Goal: Transaction & Acquisition: Purchase product/service

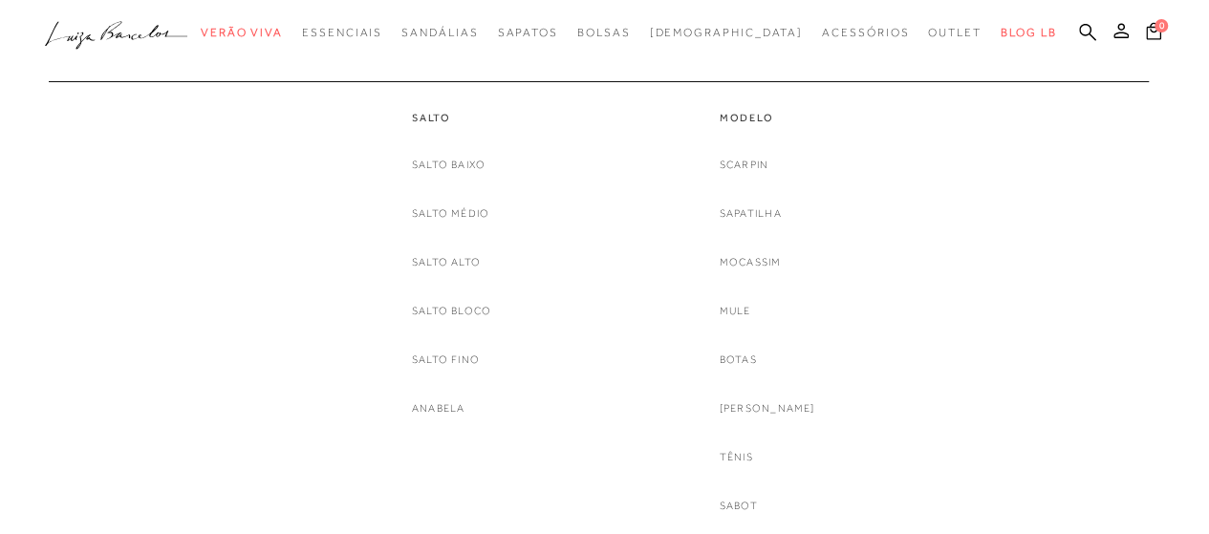
scroll to position [382, 0]
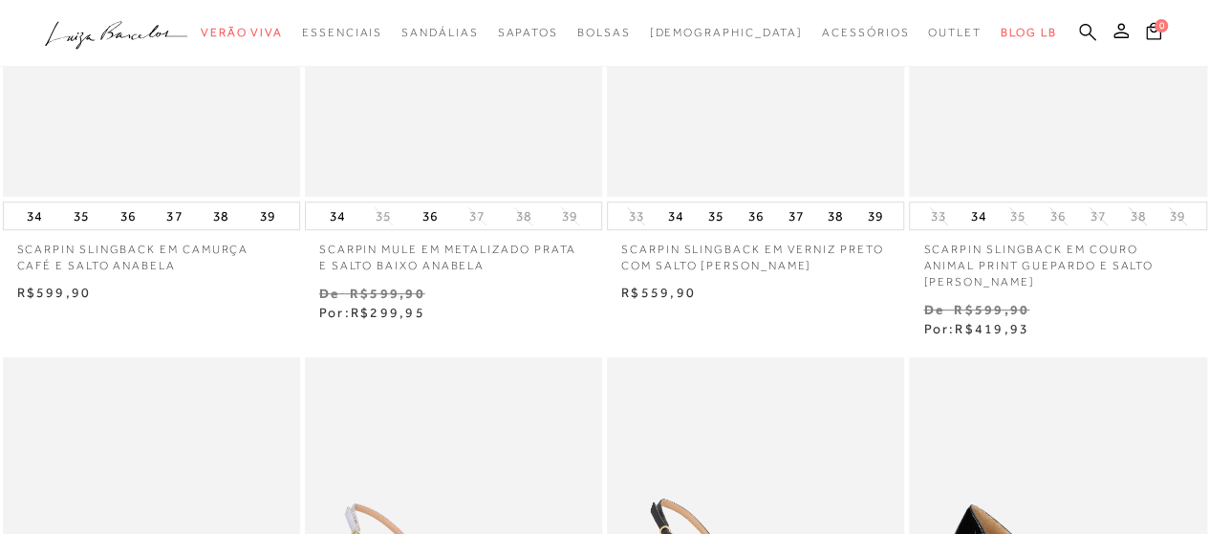
click at [1079, 30] on icon at bounding box center [1087, 31] width 17 height 17
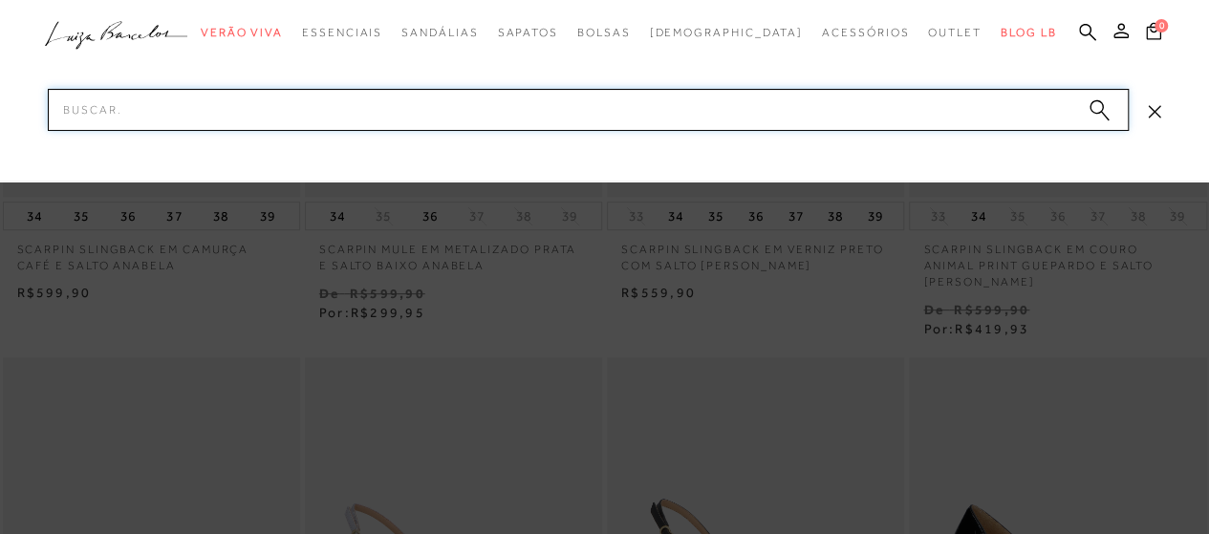
click at [897, 118] on input "Pesquisar" at bounding box center [588, 110] width 1081 height 42
type input "anabela"
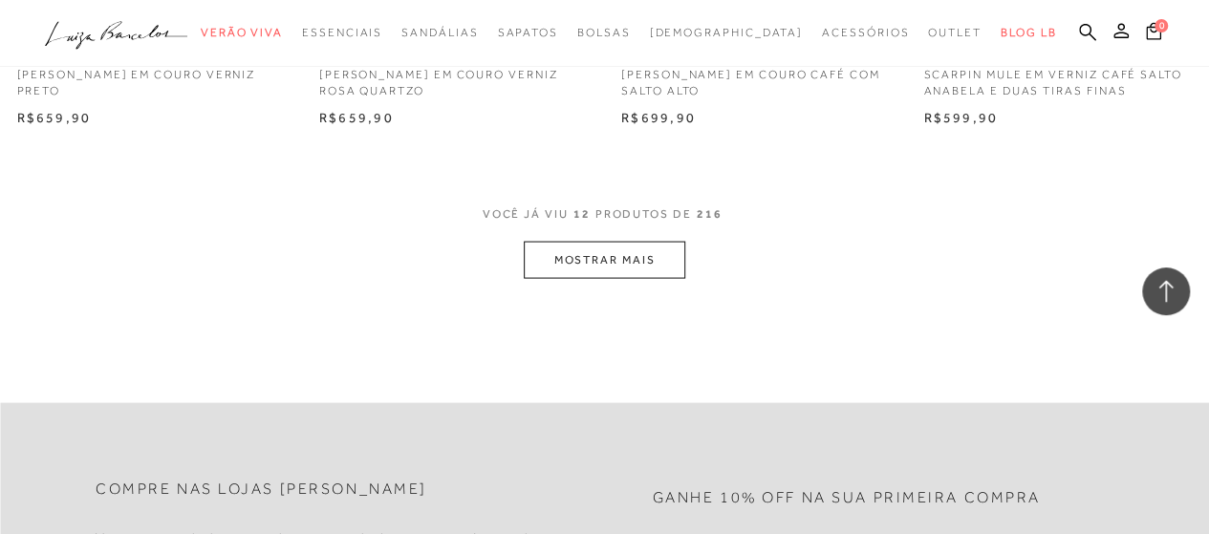
scroll to position [1816, 0]
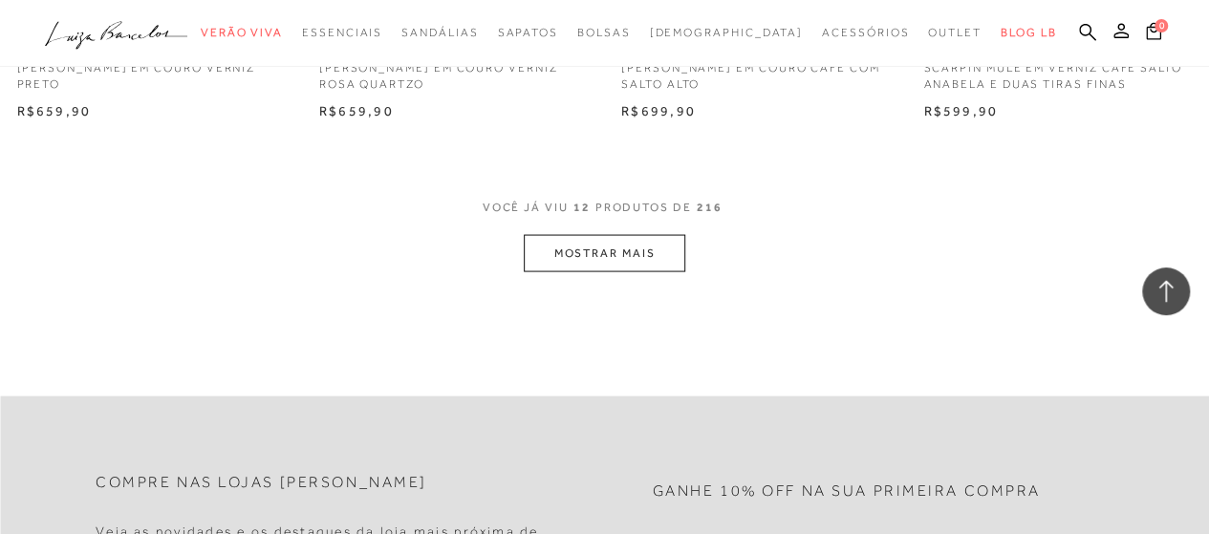
click at [642, 244] on button "MOSTRAR MAIS" at bounding box center [604, 253] width 161 height 37
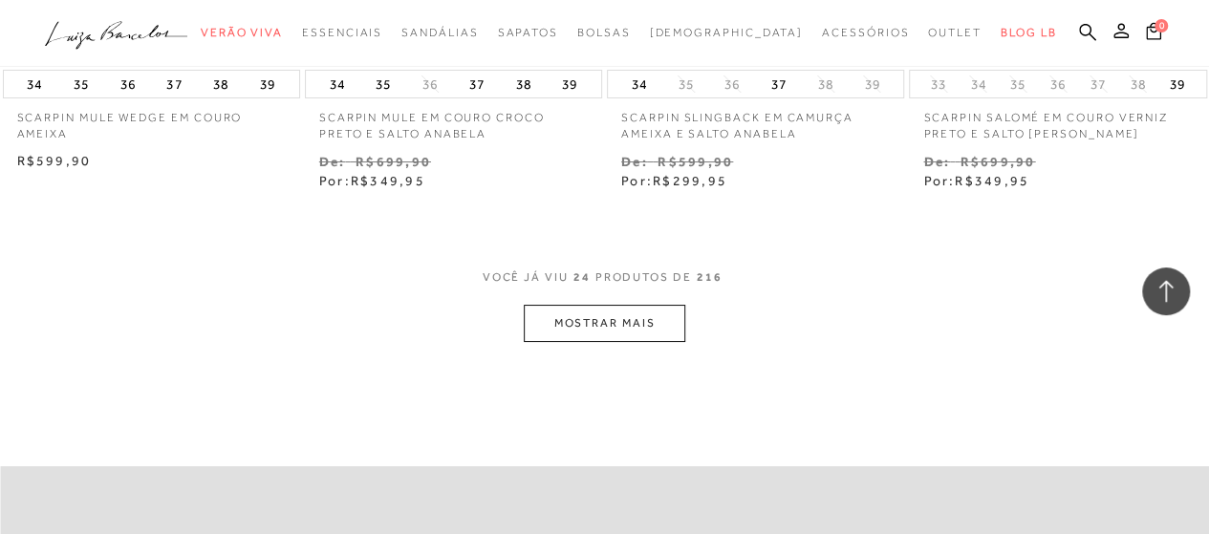
scroll to position [3537, 0]
click at [616, 326] on button "MOSTRAR MAIS" at bounding box center [604, 321] width 161 height 37
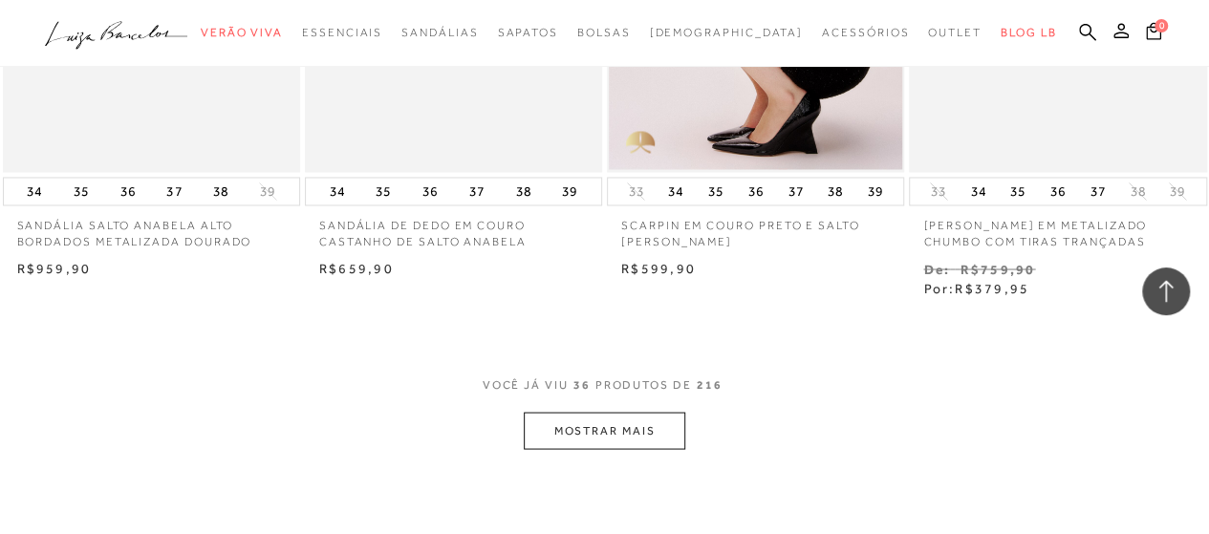
scroll to position [5257, 0]
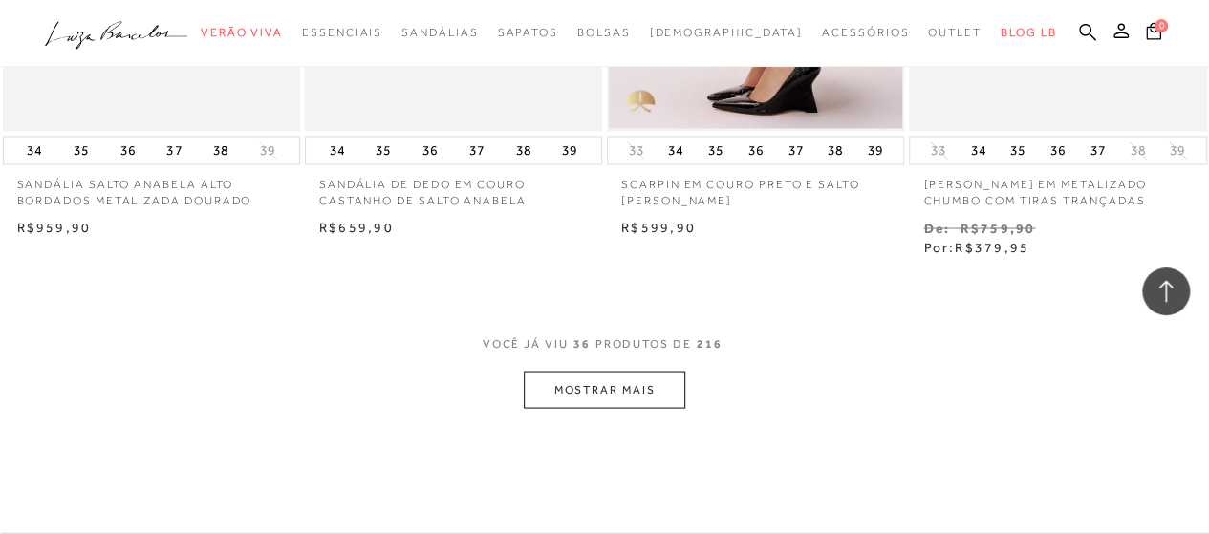
click at [567, 400] on button "MOSTRAR MAIS" at bounding box center [604, 389] width 161 height 37
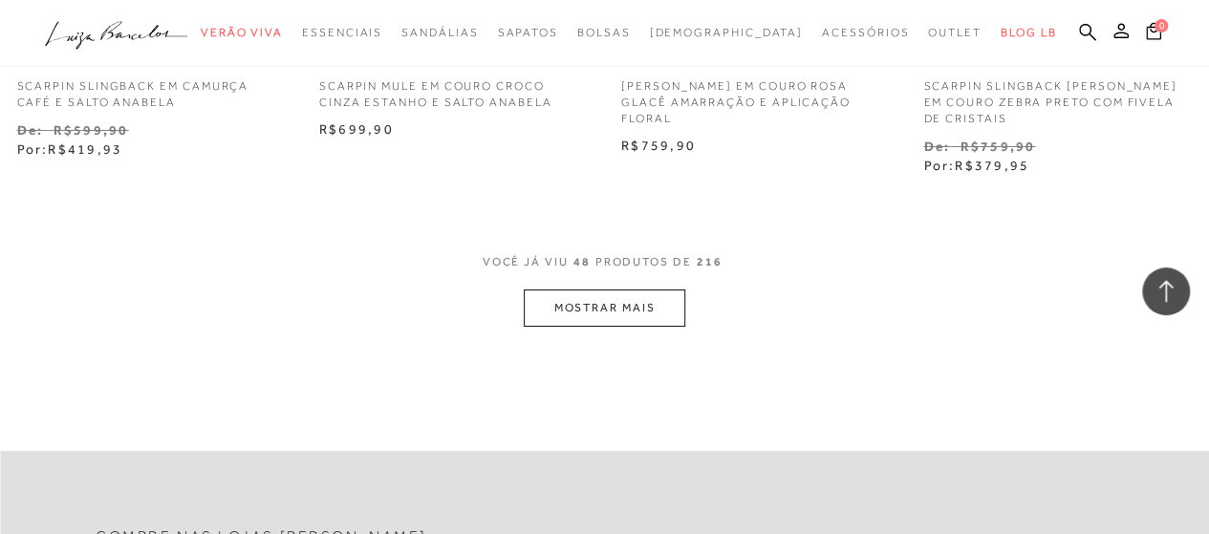
scroll to position [7169, 0]
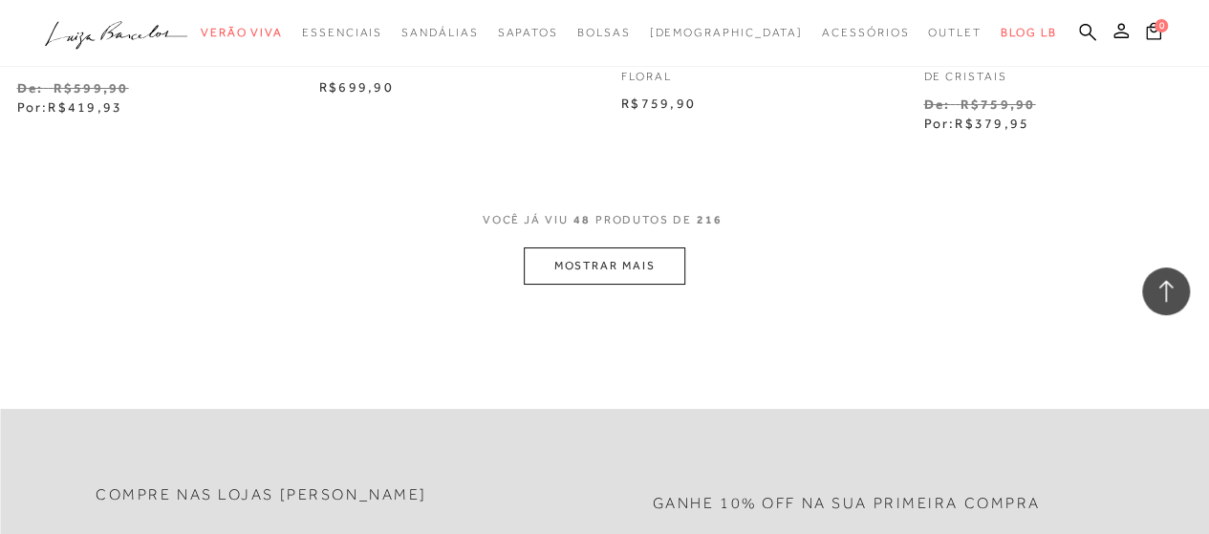
click at [594, 265] on button "MOSTRAR MAIS" at bounding box center [604, 266] width 161 height 37
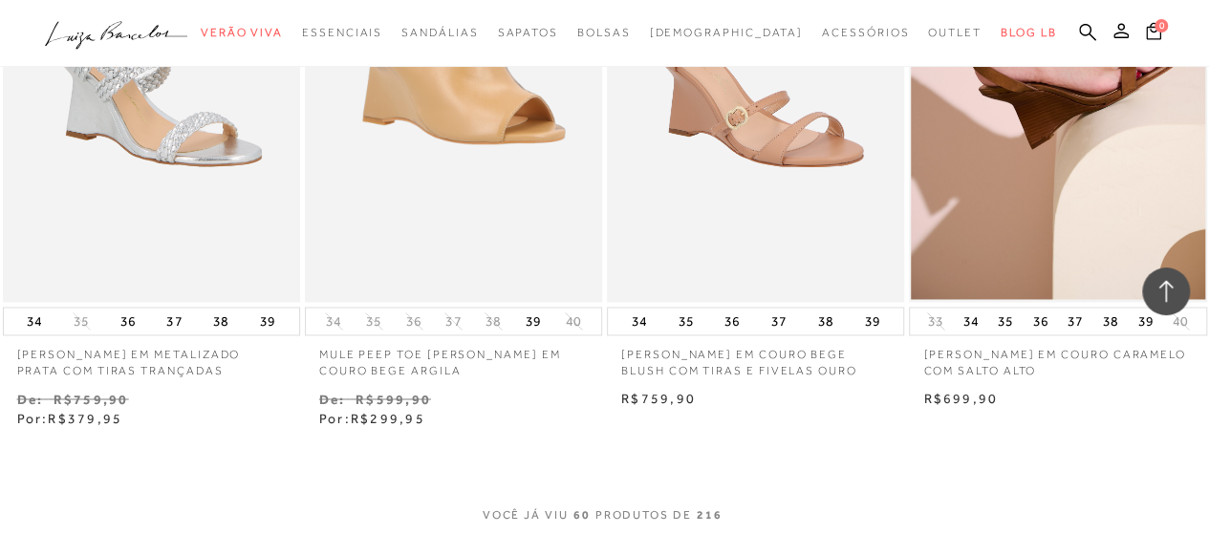
scroll to position [8794, 0]
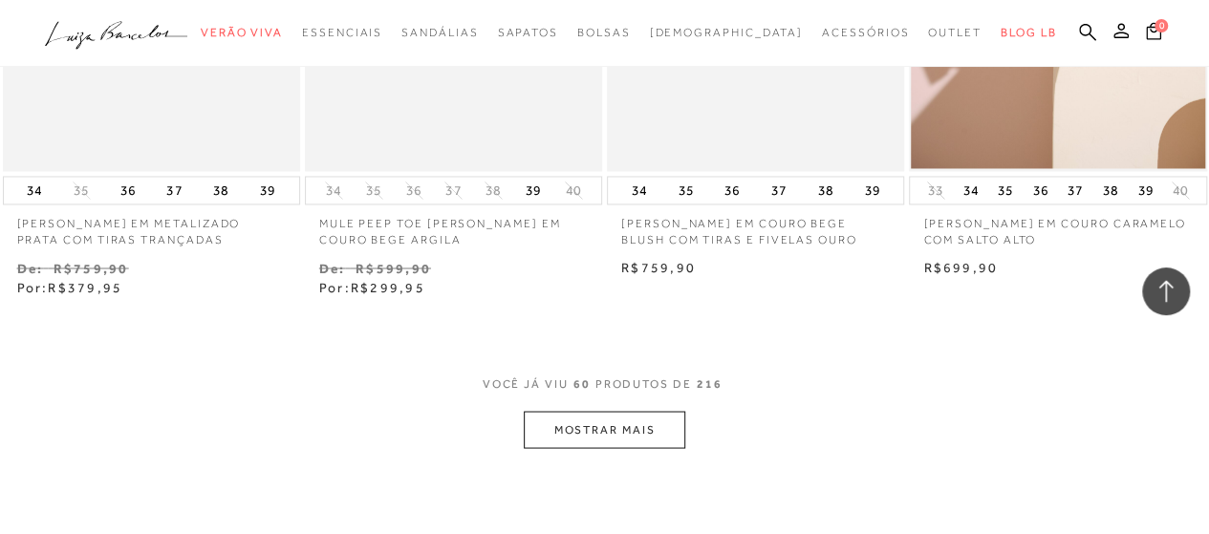
click at [579, 426] on button "MOSTRAR MAIS" at bounding box center [604, 429] width 161 height 37
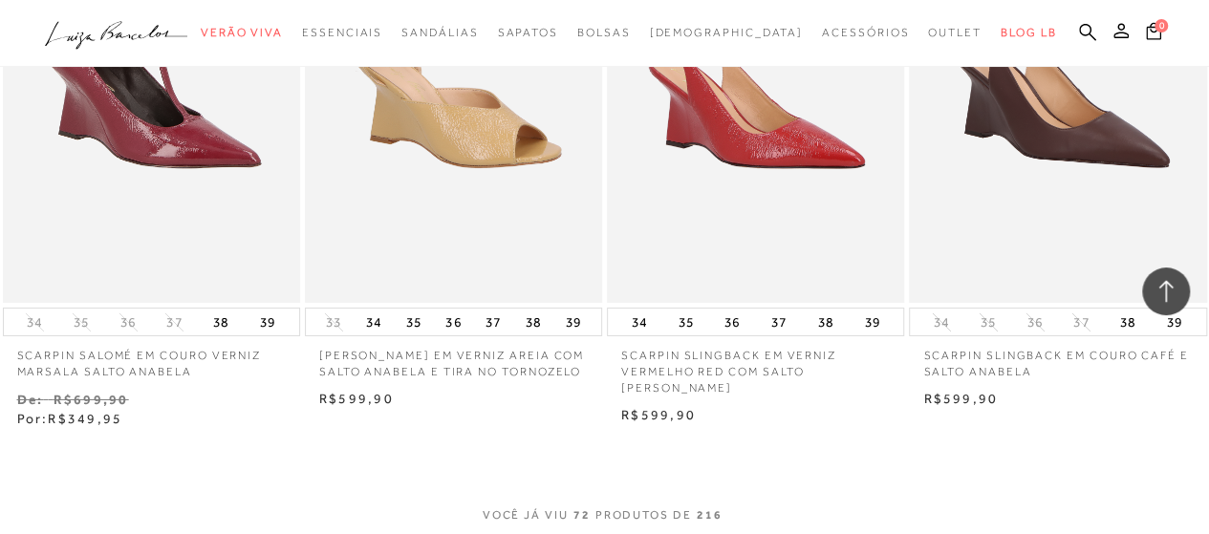
scroll to position [10610, 0]
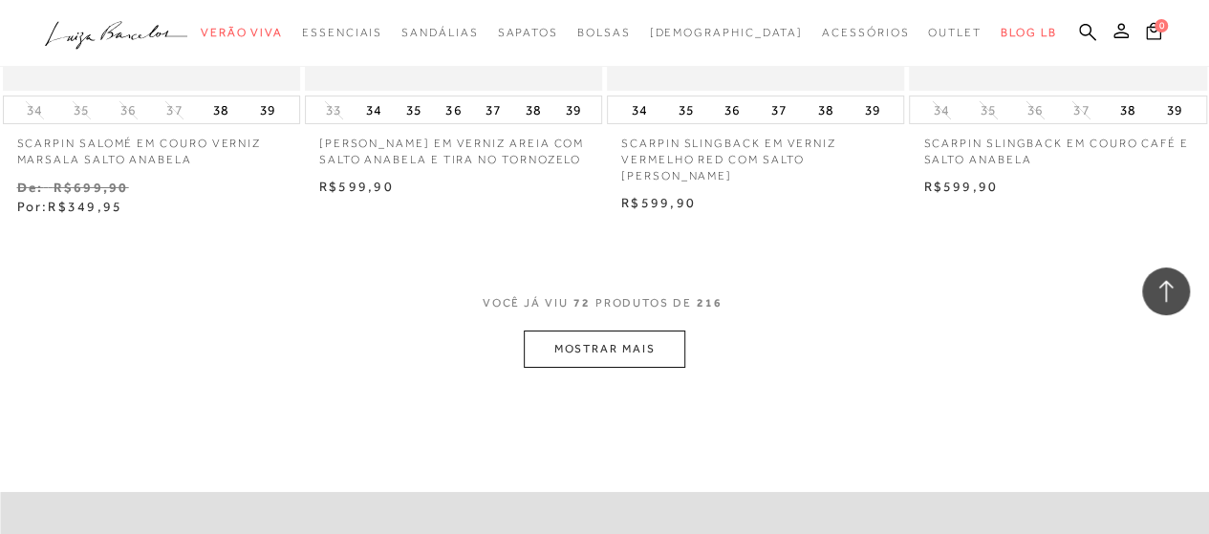
click at [598, 363] on button "MOSTRAR MAIS" at bounding box center [604, 349] width 161 height 37
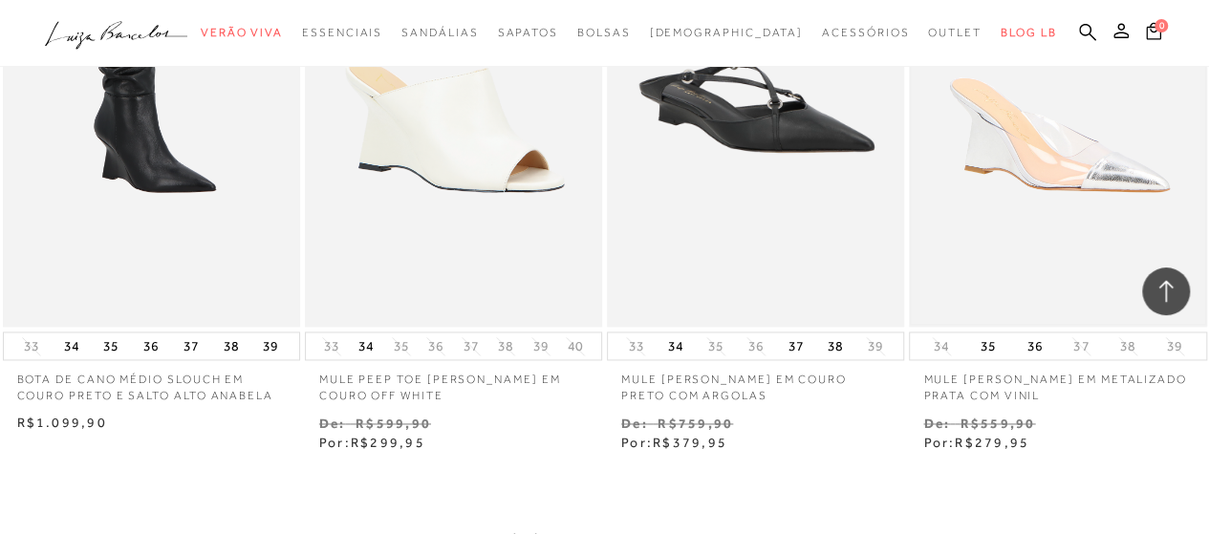
scroll to position [12426, 0]
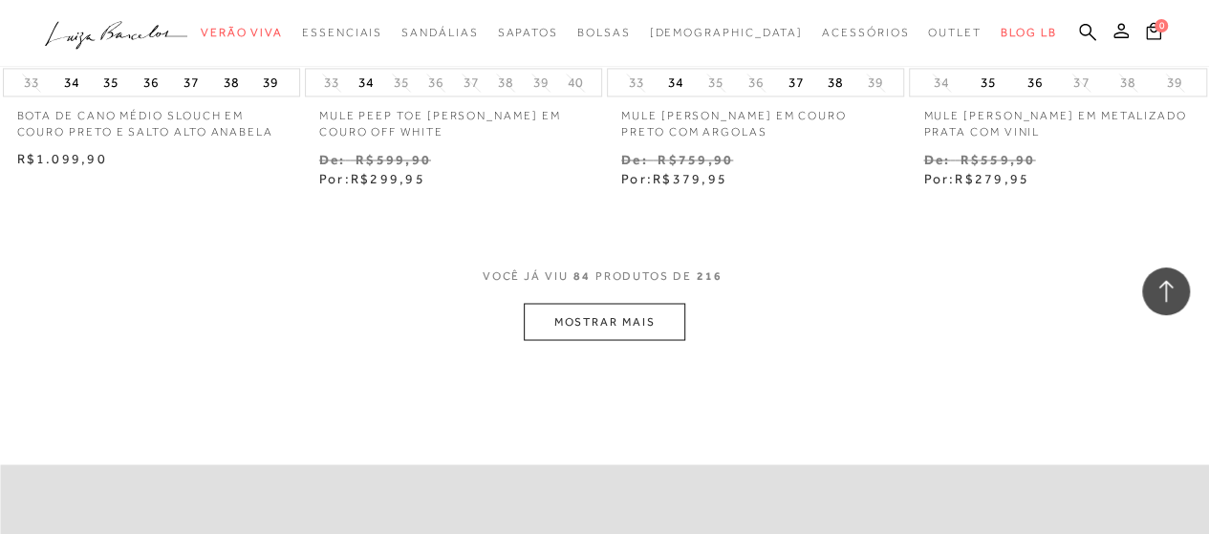
click at [643, 335] on button "MOSTRAR MAIS" at bounding box center [604, 321] width 161 height 37
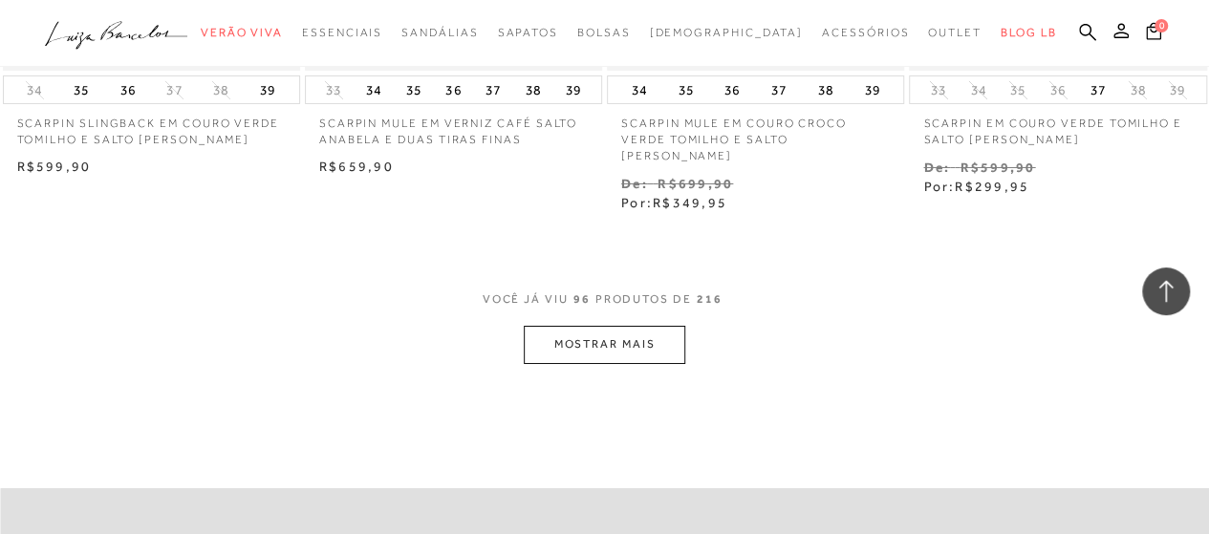
scroll to position [14242, 0]
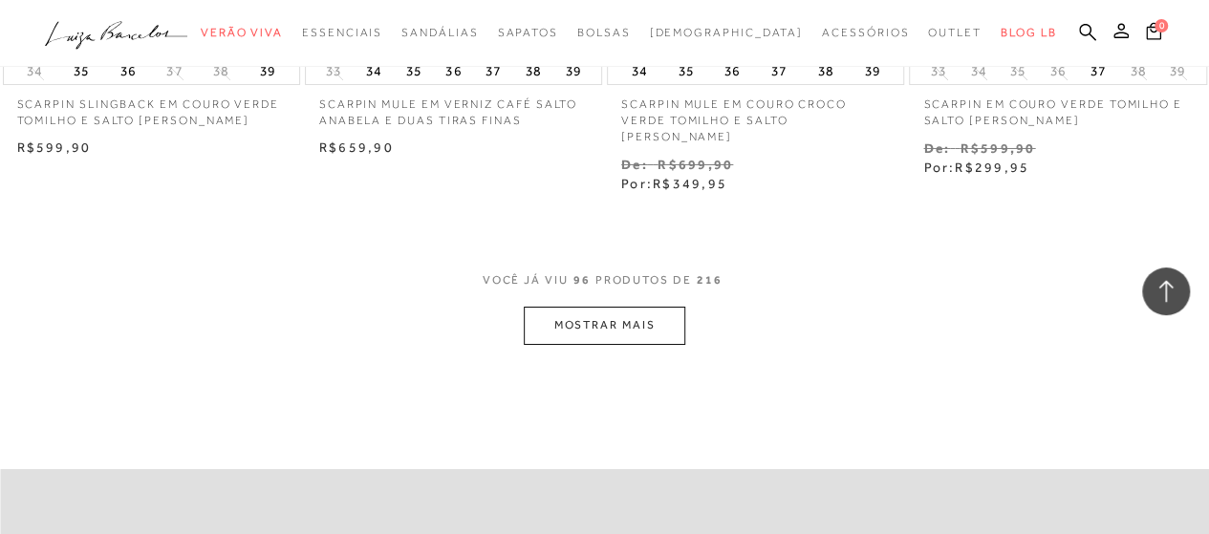
click at [599, 329] on button "MOSTRAR MAIS" at bounding box center [604, 325] width 161 height 37
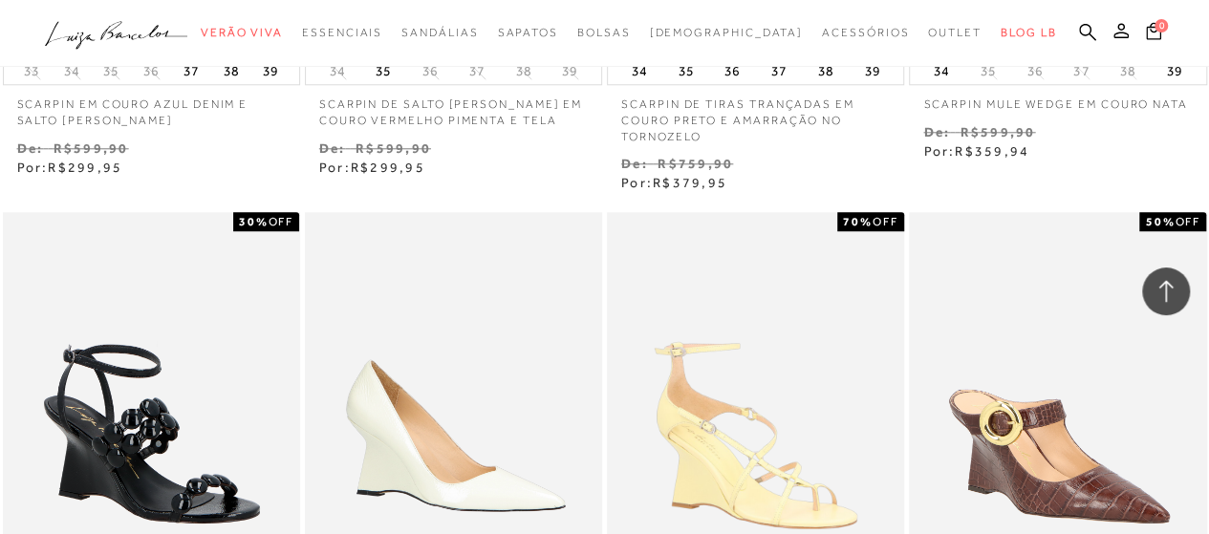
scroll to position [15676, 0]
